Goal: Task Accomplishment & Management: Manage account settings

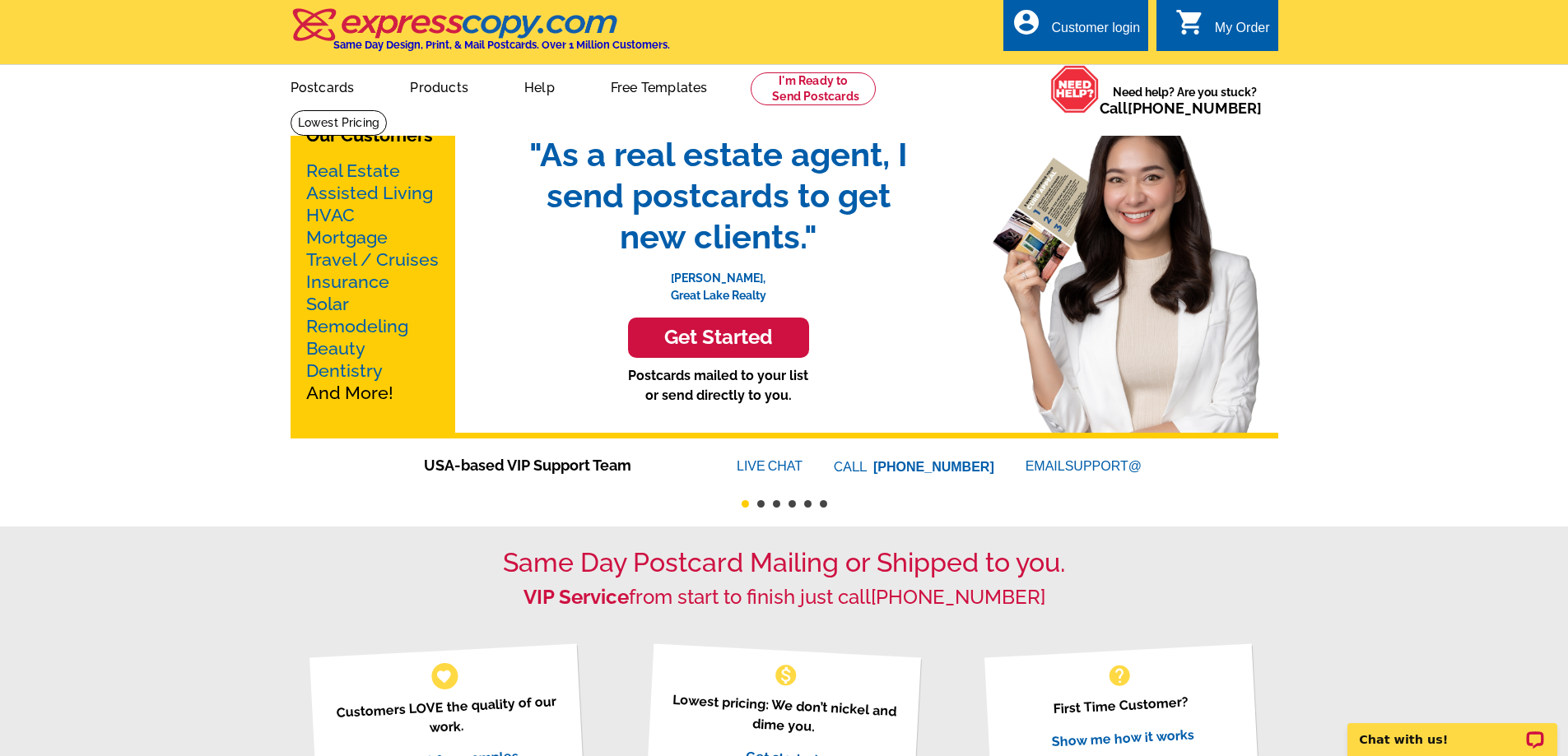
click at [1079, 22] on div "Customer login" at bounding box center [1095, 31] width 89 height 23
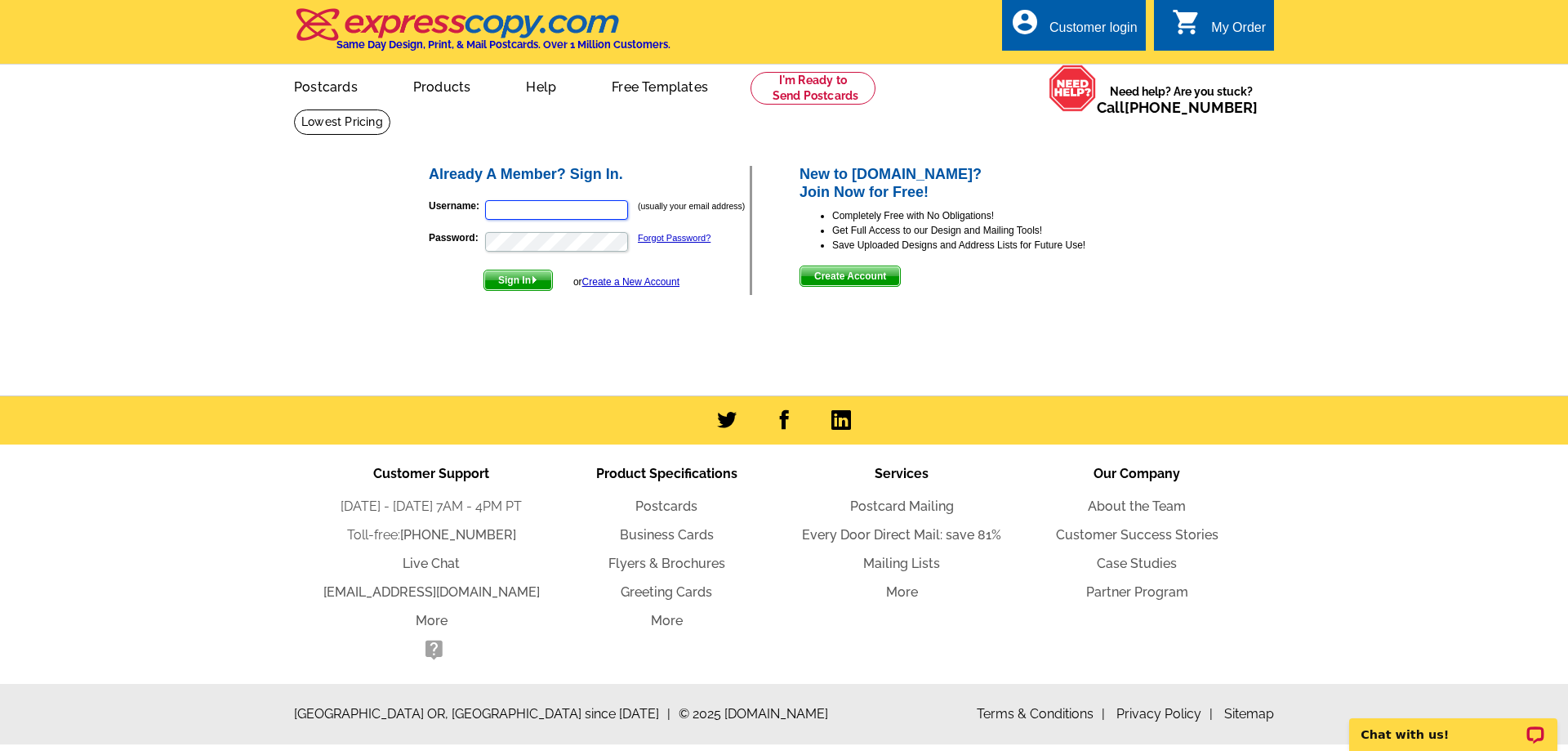
click at [503, 214] on input "Username:" at bounding box center [556, 209] width 143 height 19
type input "[PERSON_NAME][EMAIL_ADDRESS][DOMAIN_NAME]"
click at [517, 278] on span "Sign In" at bounding box center [518, 280] width 68 height 19
